Goal: Information Seeking & Learning: Find specific fact

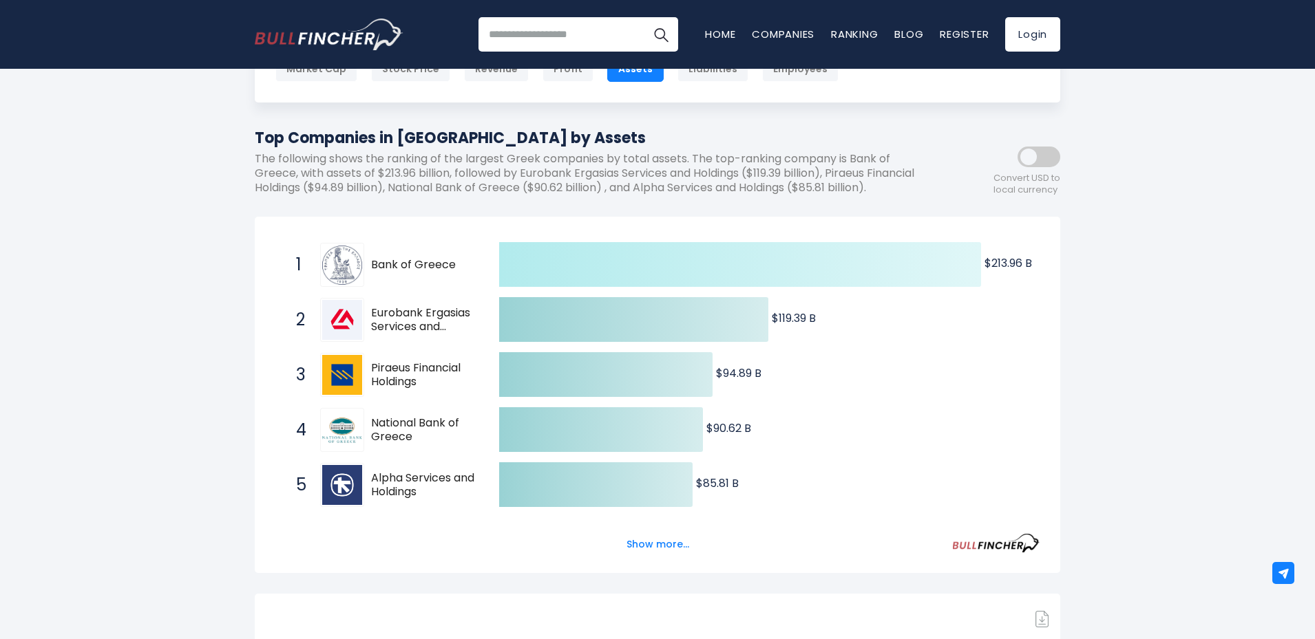
scroll to position [110, 0]
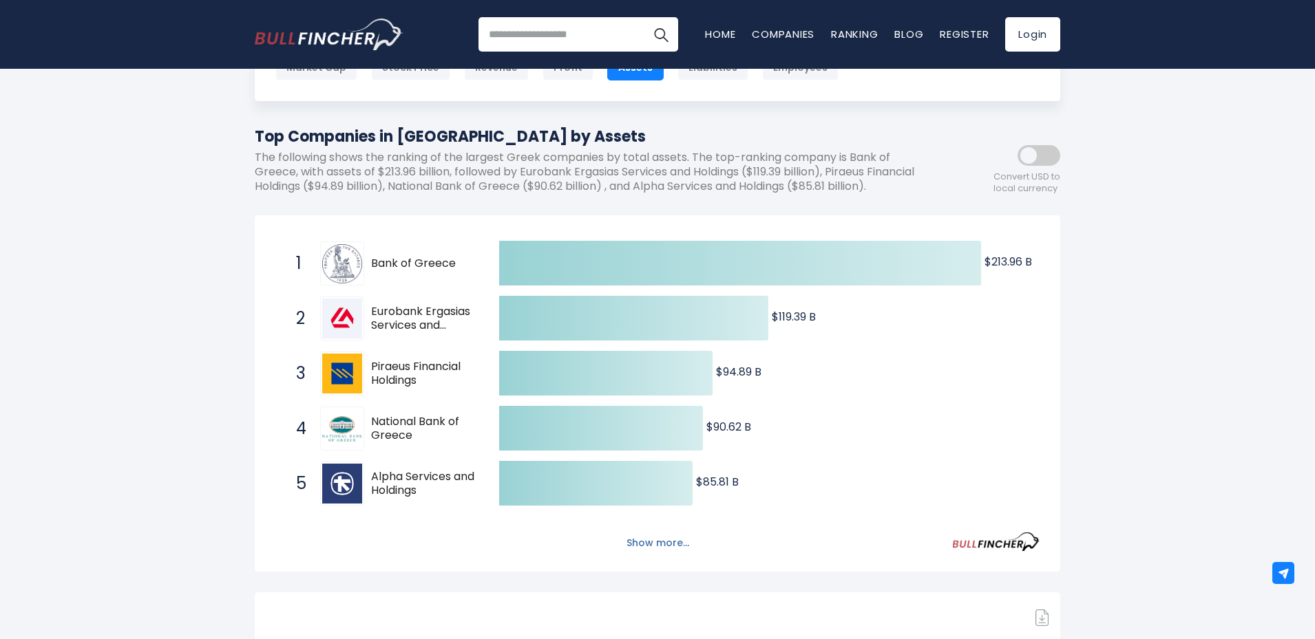
click at [655, 555] on button "Show more..." at bounding box center [657, 543] width 79 height 23
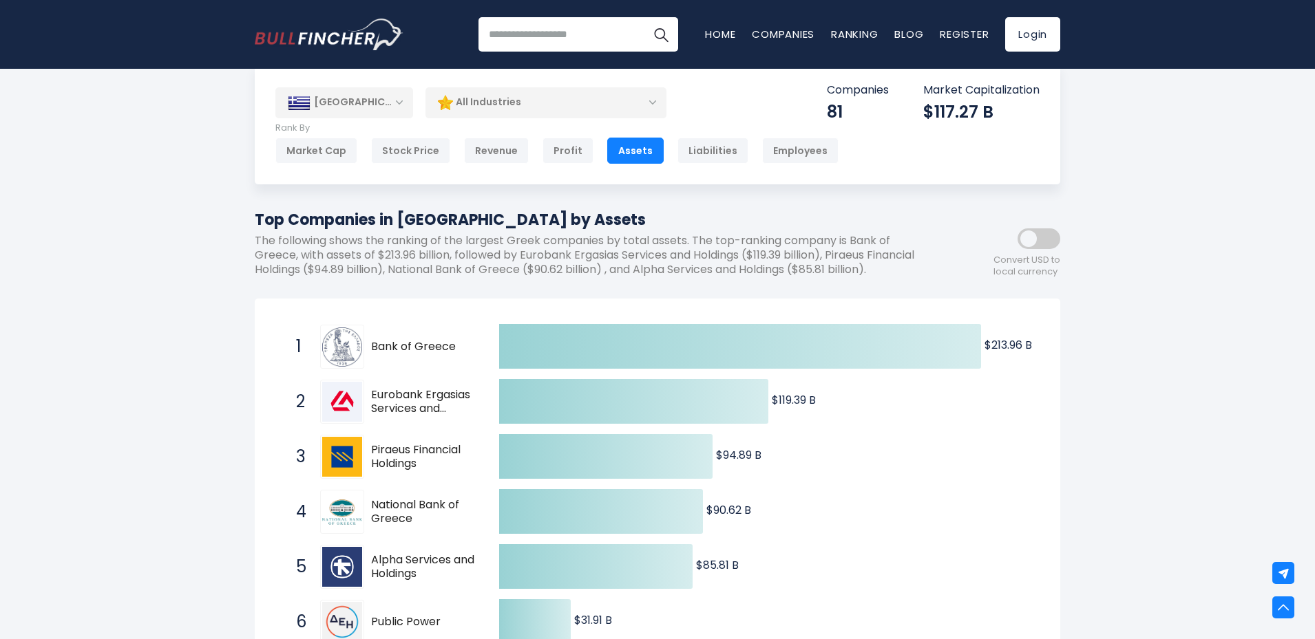
scroll to position [0, 0]
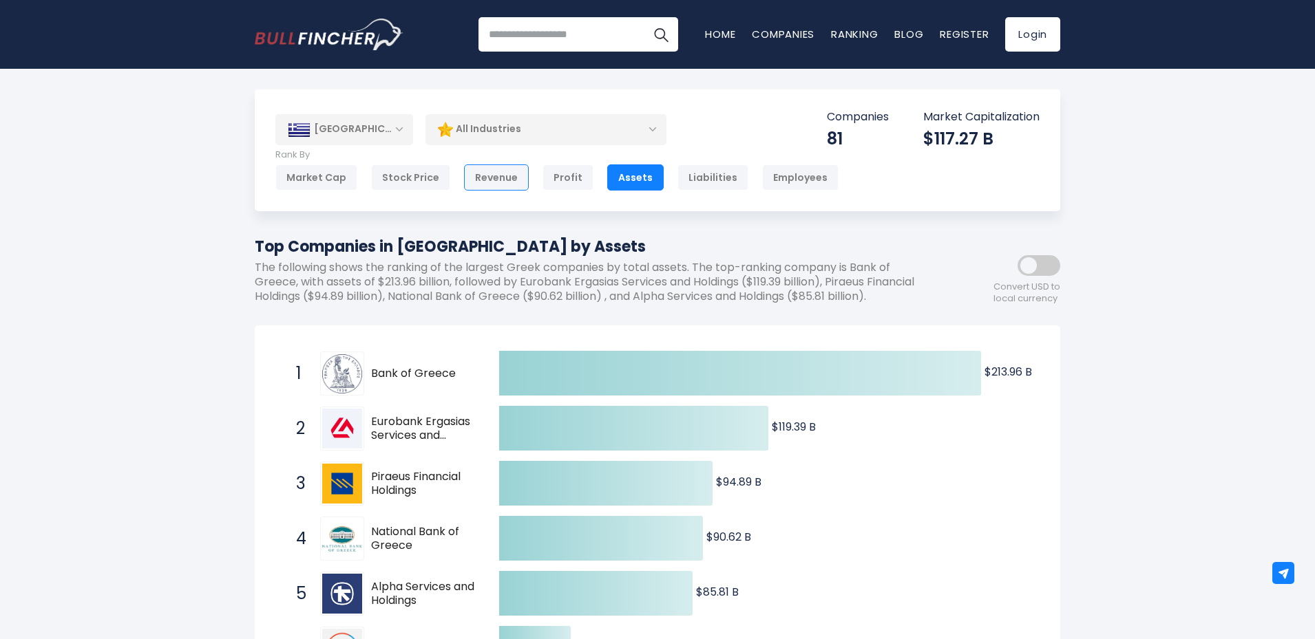
click at [480, 176] on div "Revenue" at bounding box center [496, 178] width 65 height 26
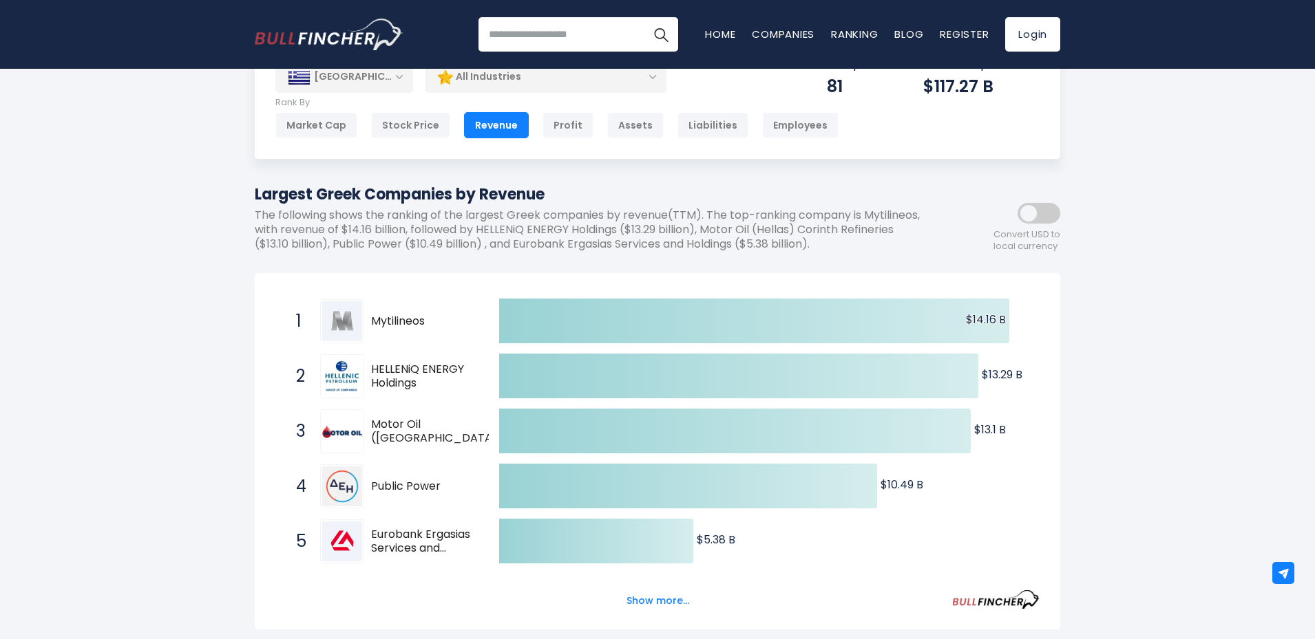
scroll to position [55, 0]
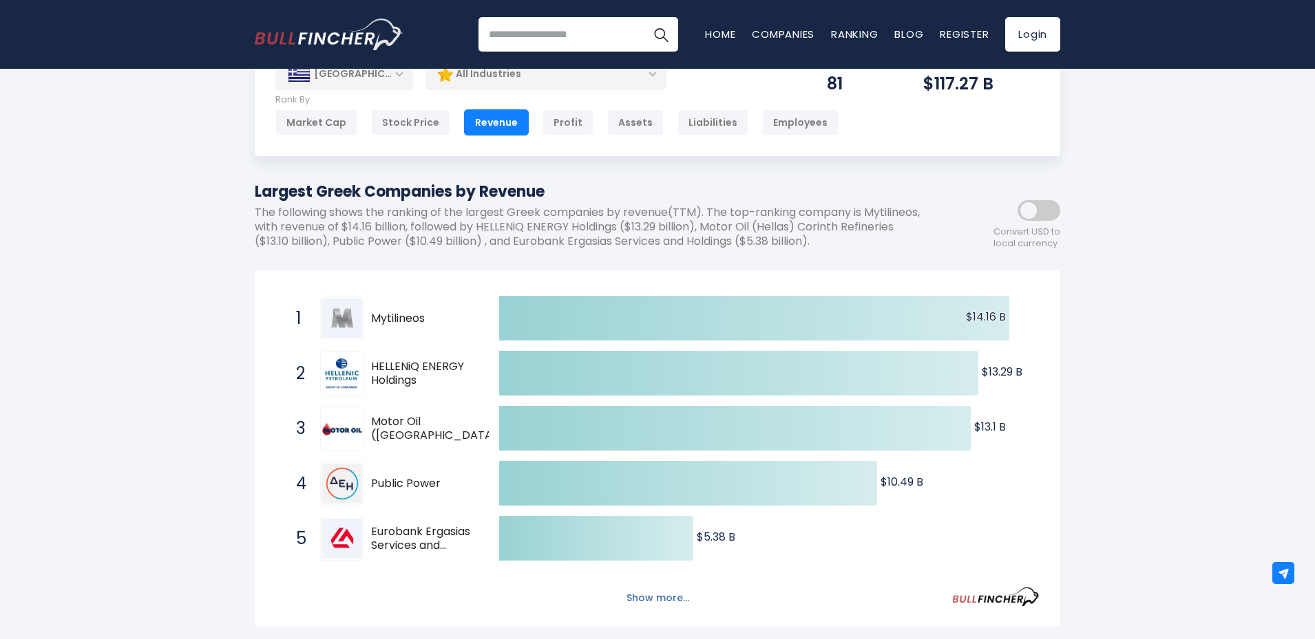
click at [648, 600] on button "Show more..." at bounding box center [657, 598] width 79 height 23
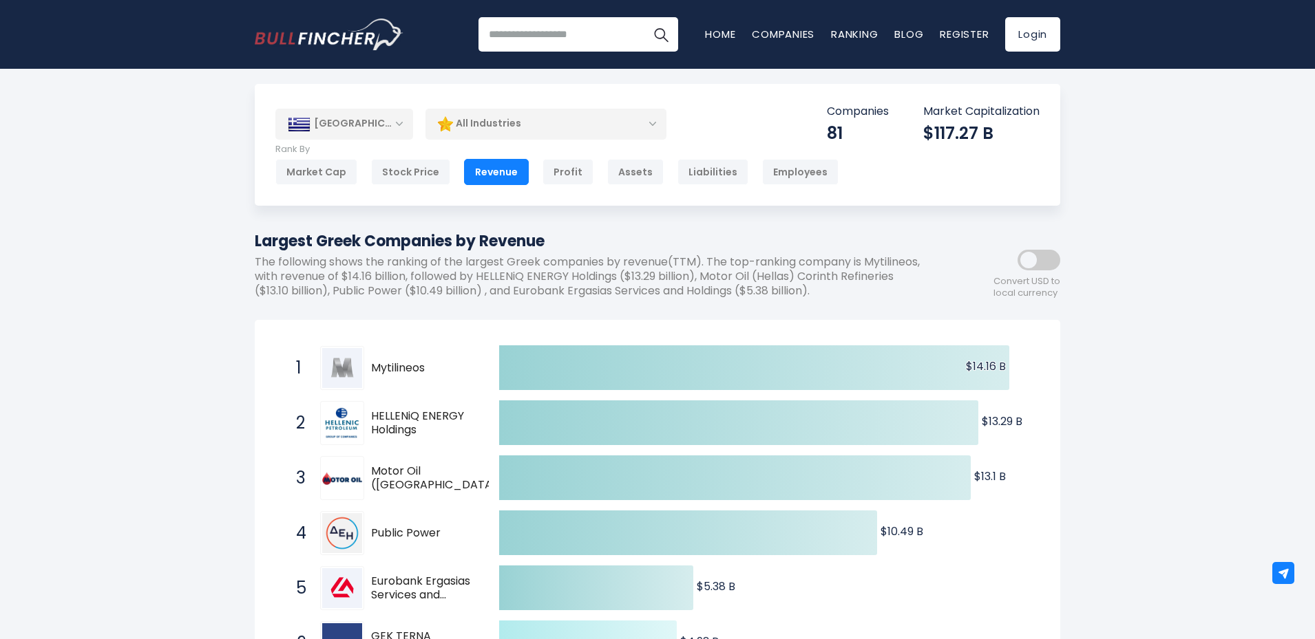
scroll to position [0, 0]
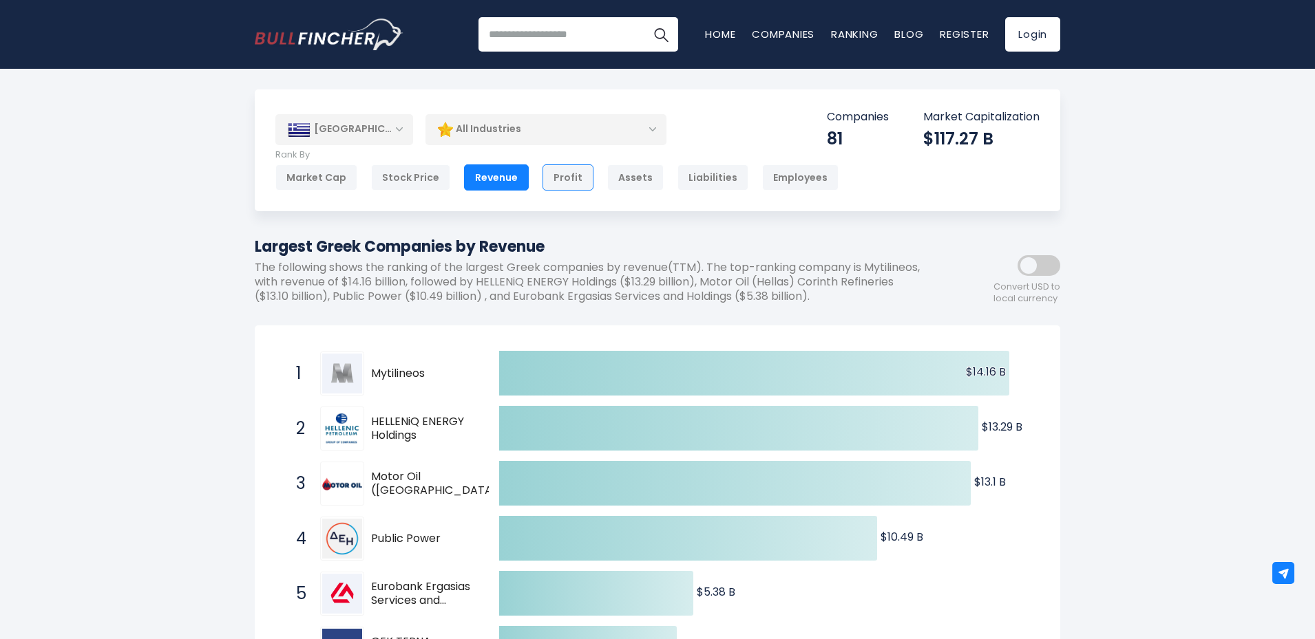
click at [561, 173] on div "Profit" at bounding box center [567, 178] width 51 height 26
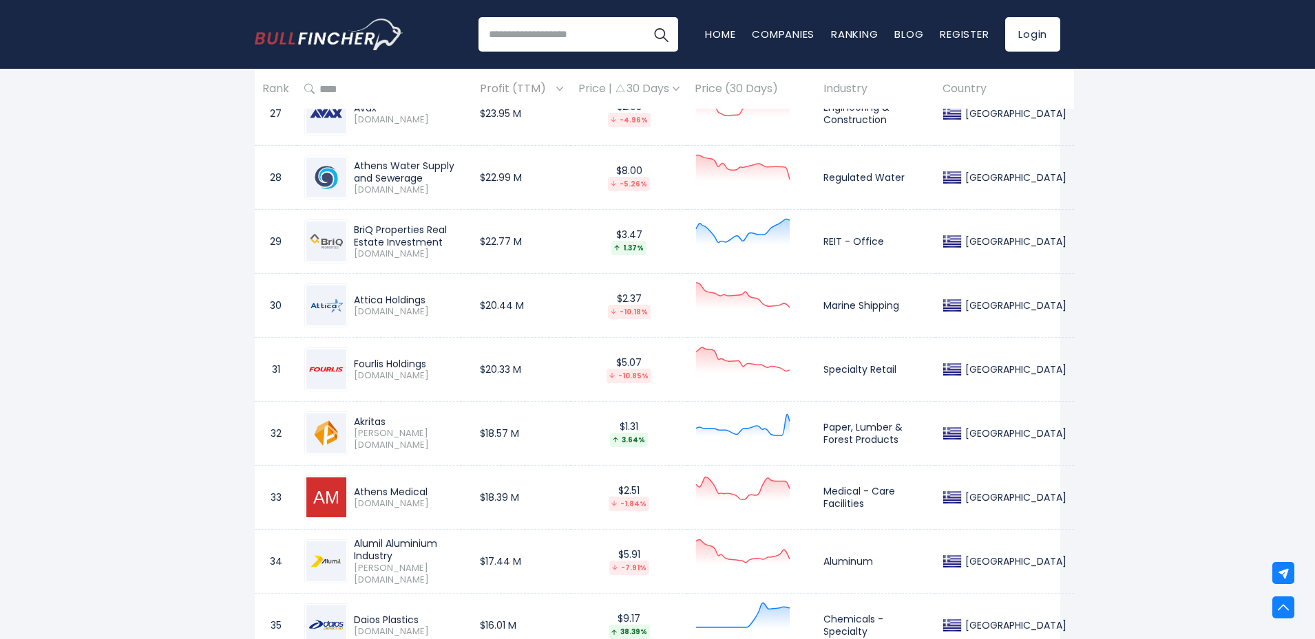
scroll to position [2412, 0]
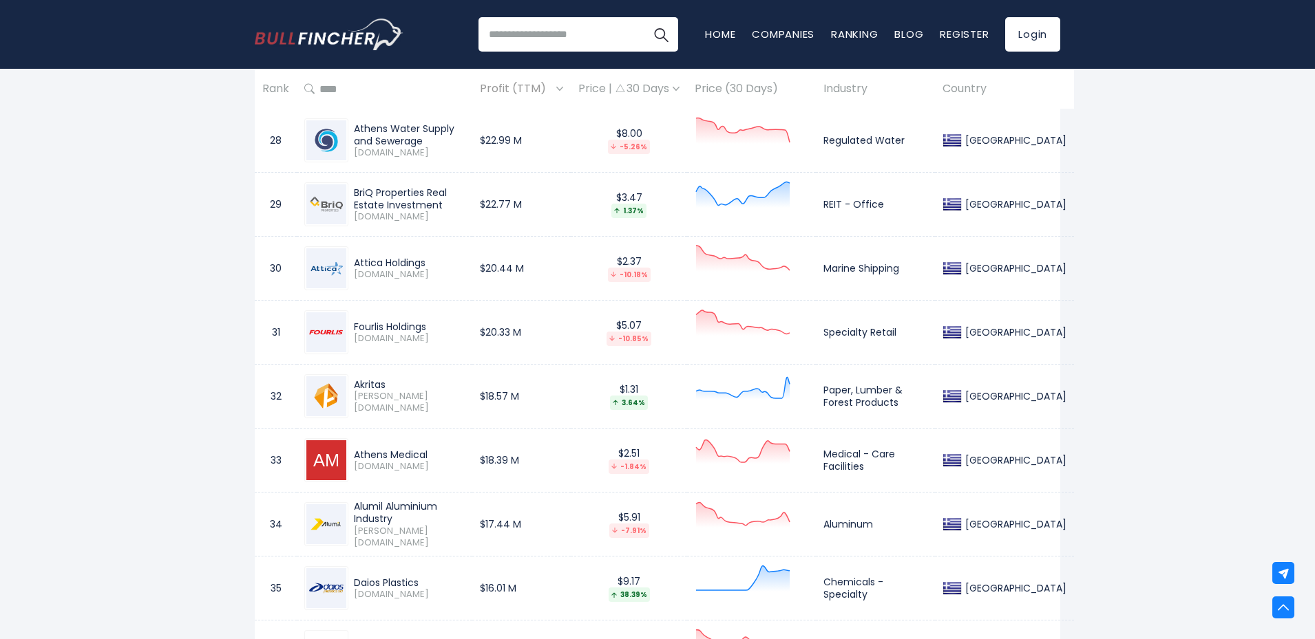
click at [360, 386] on div "Akritas" at bounding box center [409, 385] width 111 height 12
click at [361, 386] on div "Akritas" at bounding box center [409, 385] width 111 height 12
click at [365, 400] on span "[PERSON_NAME][DOMAIN_NAME]" at bounding box center [409, 402] width 111 height 23
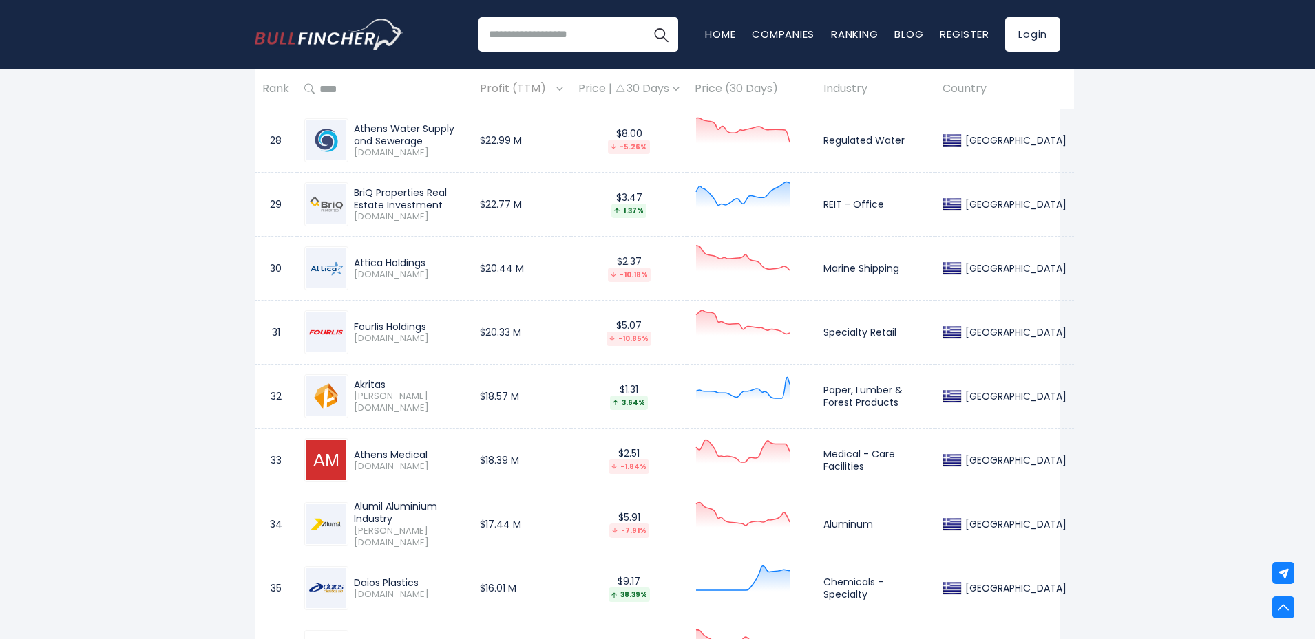
copy tr "[PERSON_NAME][DOMAIN_NAME]"
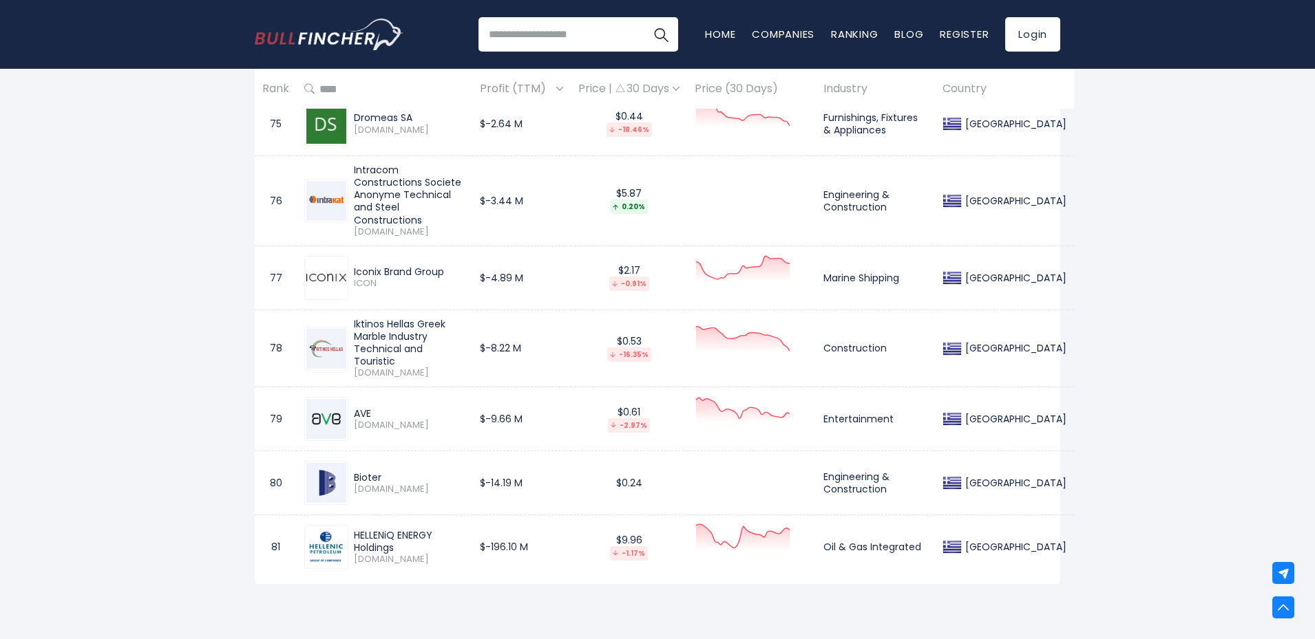
scroll to position [5104, 0]
